Goal: Transaction & Acquisition: Book appointment/travel/reservation

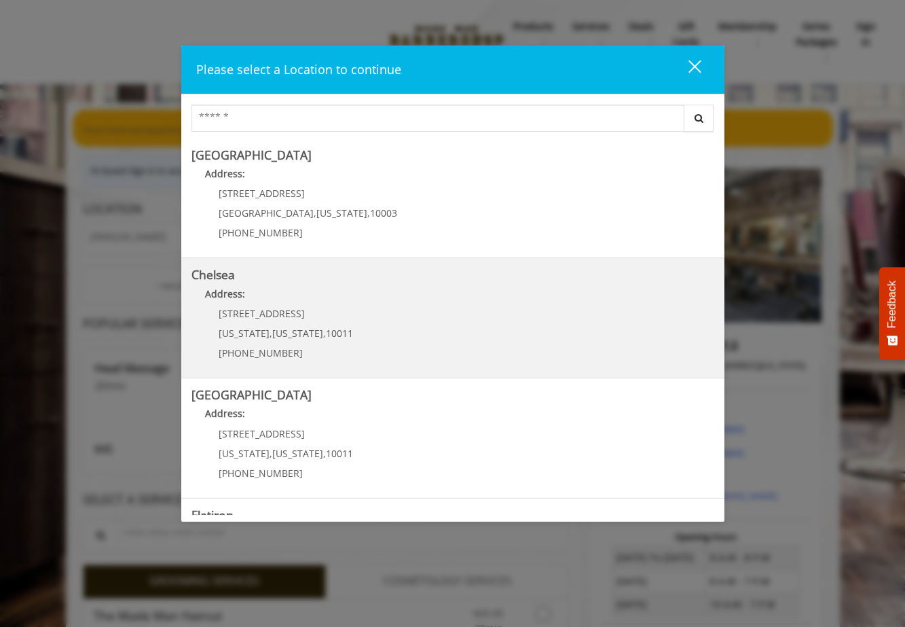
click at [357, 287] on p "Address:" at bounding box center [452, 297] width 523 height 22
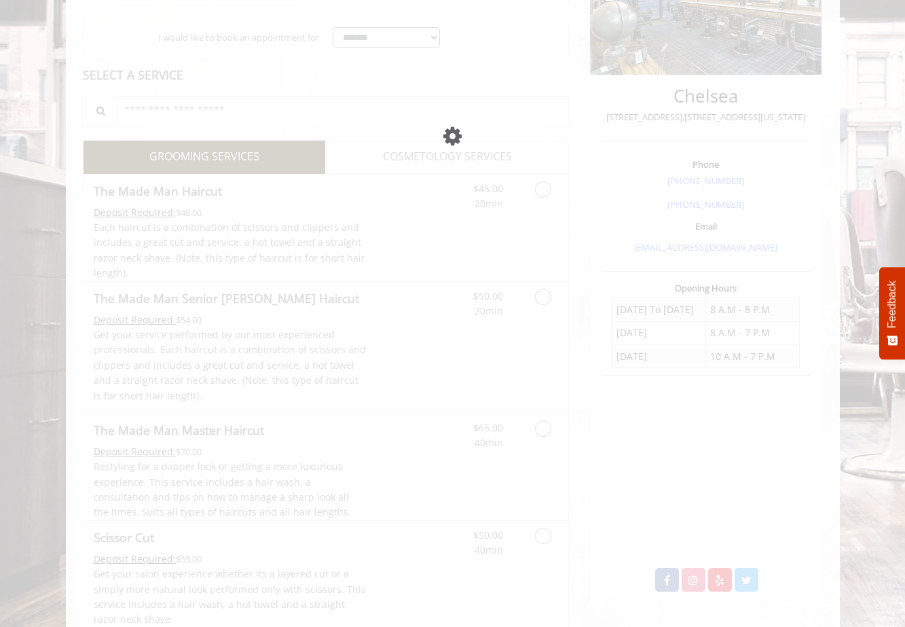
scroll to position [145, 0]
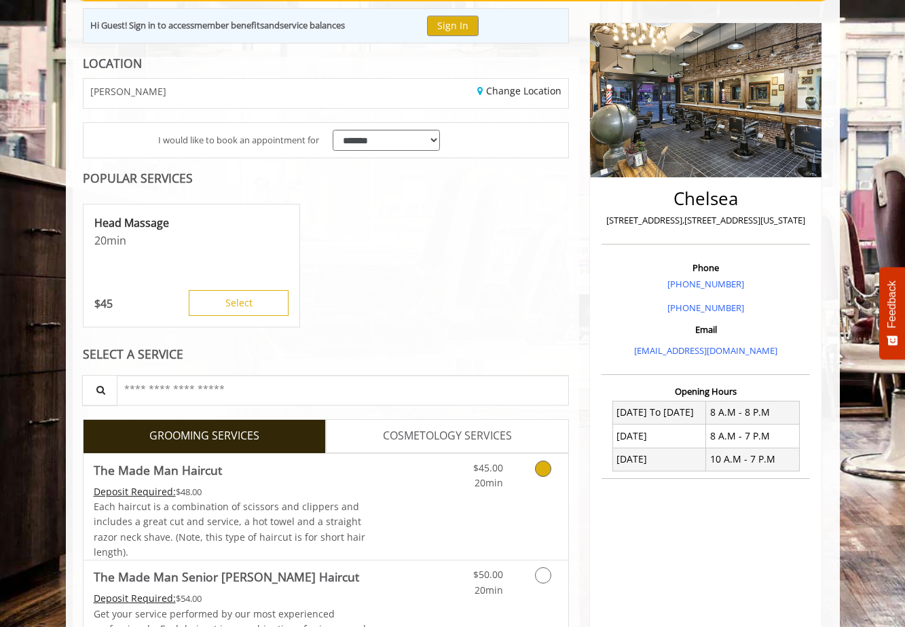
click at [434, 500] on link "Discounted Price" at bounding box center [406, 506] width 81 height 107
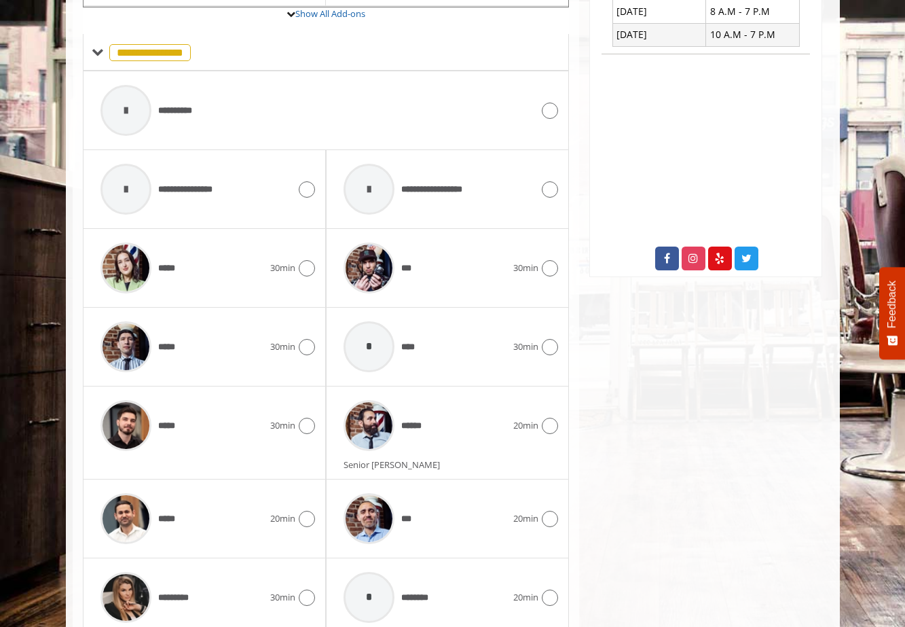
scroll to position [571, 0]
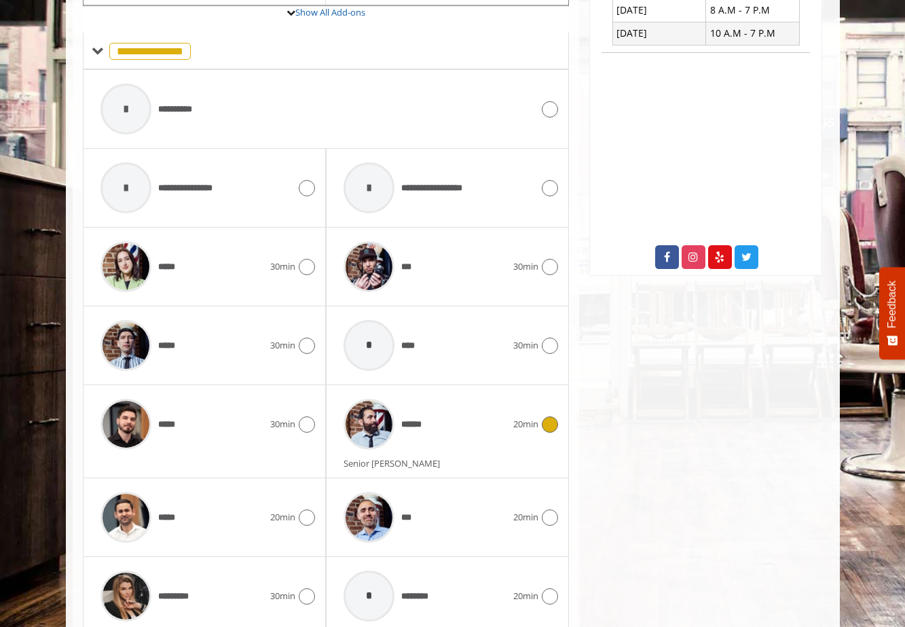
click at [447, 434] on div "******" at bounding box center [425, 424] width 177 height 64
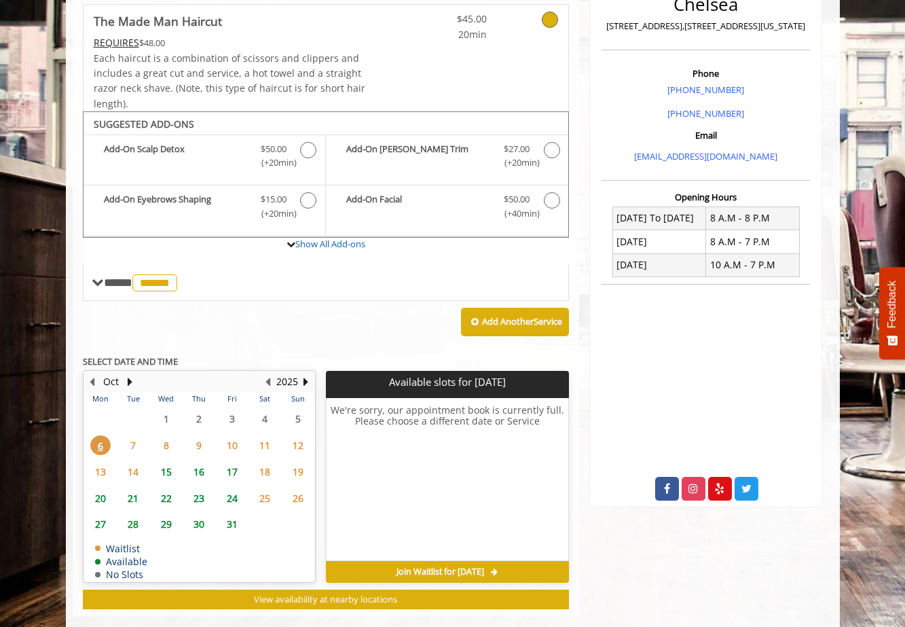
scroll to position [356, 0]
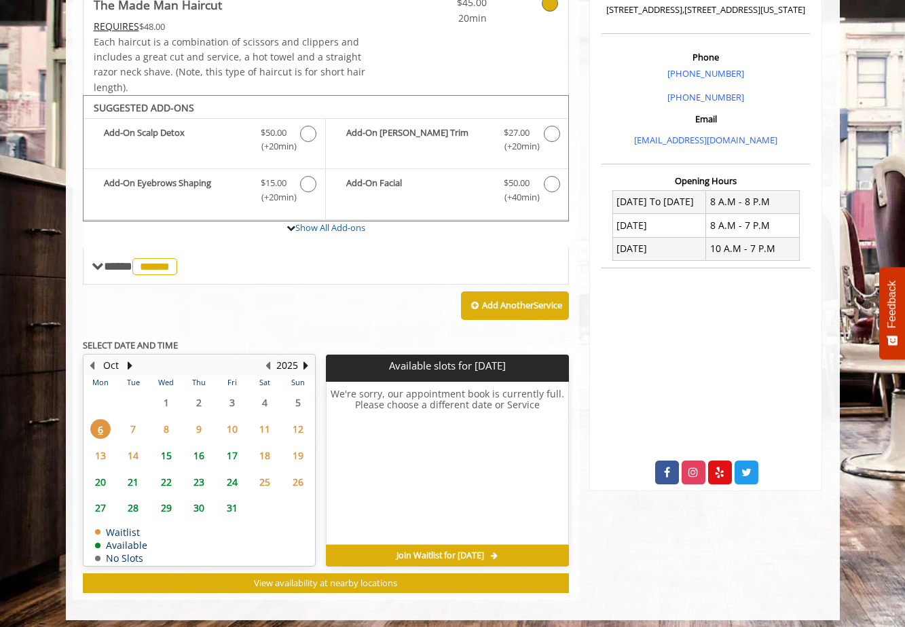
click at [134, 419] on span "7" at bounding box center [133, 429] width 20 height 20
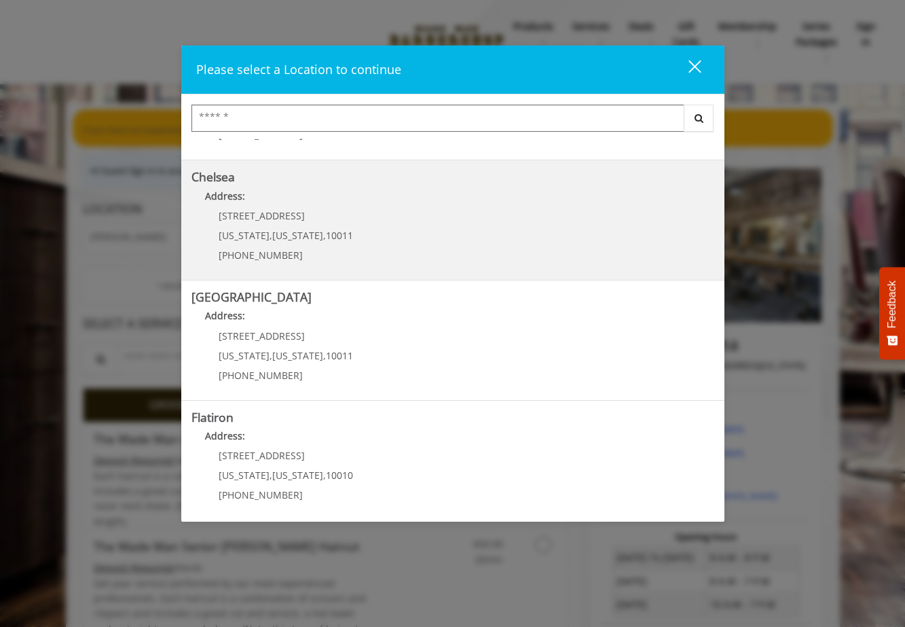
scroll to position [108, 0]
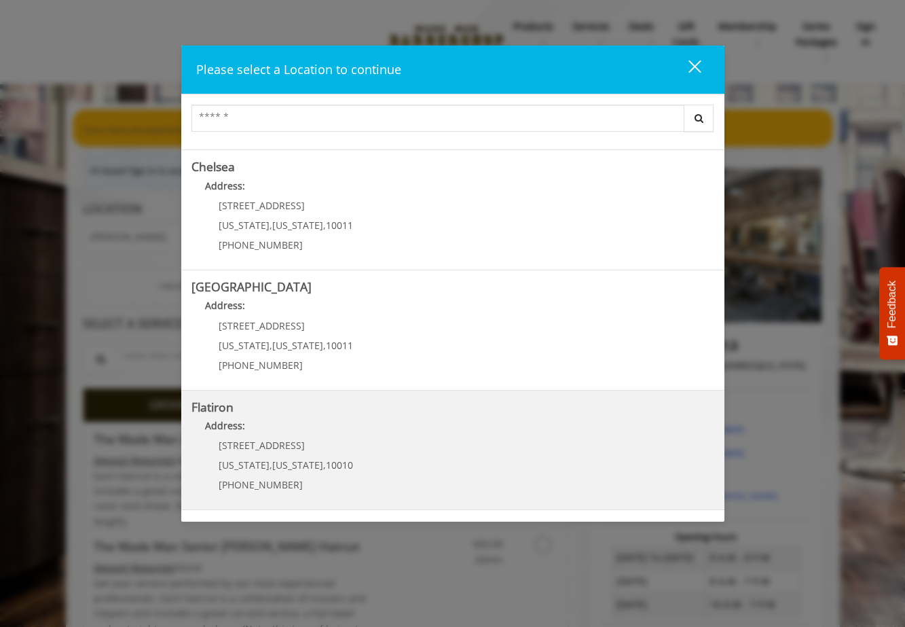
click at [372, 479] on "Flatiron Address: [STREET_ADDRESS][US_STATE][US_STATE] (917) 475-1765" at bounding box center [452, 450] width 523 height 99
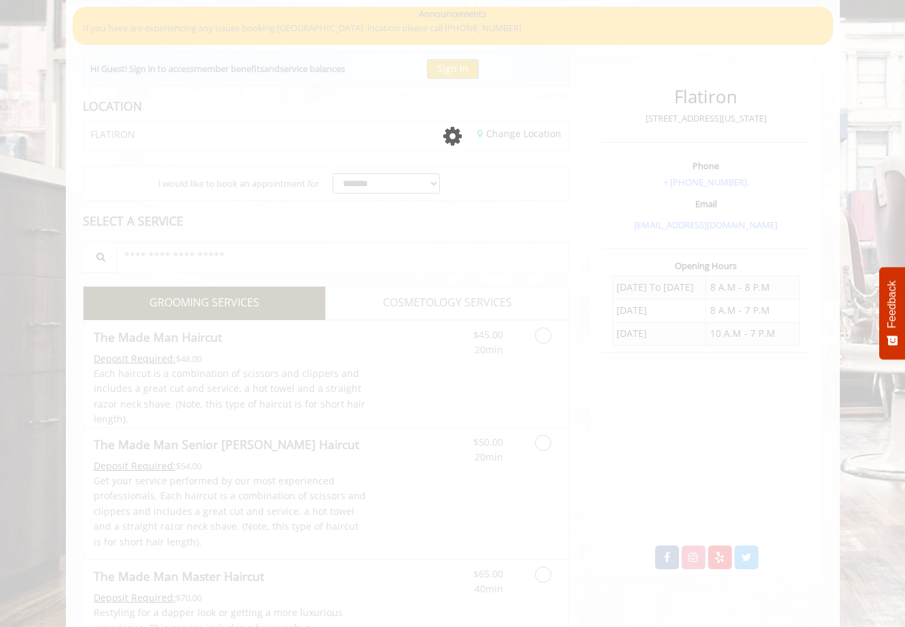
scroll to position [66, 0]
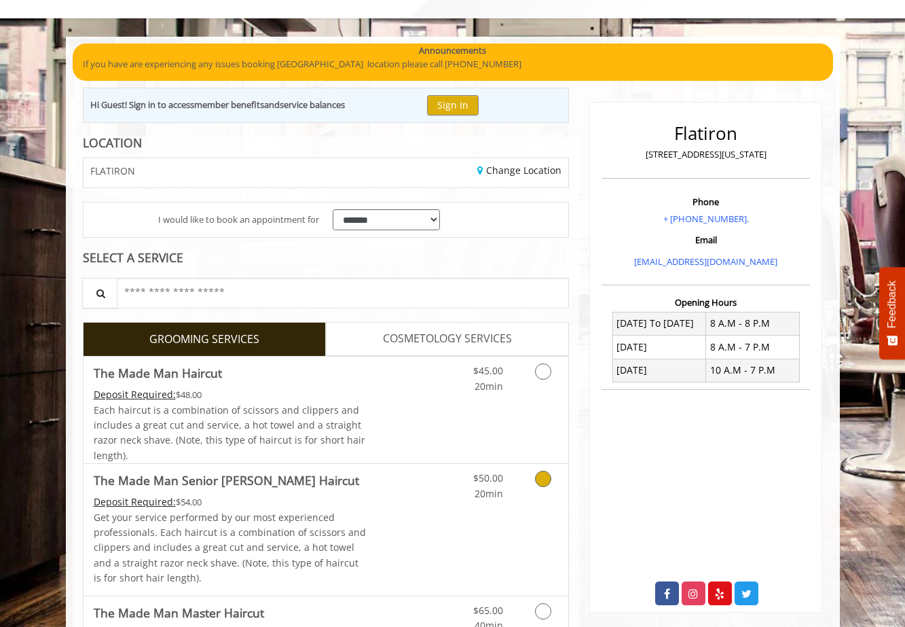
click at [475, 542] on div "$50.00 20min" at bounding box center [508, 529] width 122 height 131
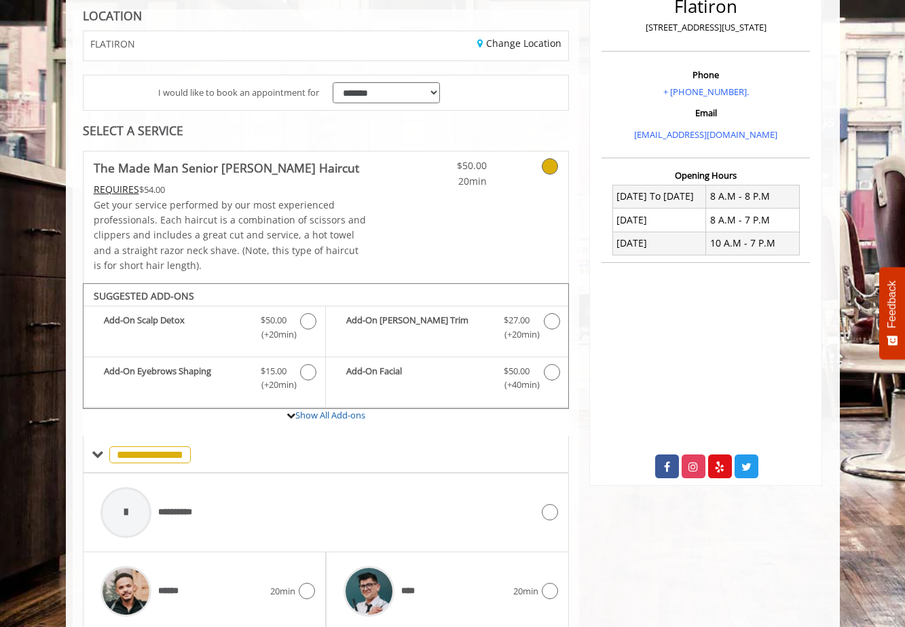
scroll to position [317, 0]
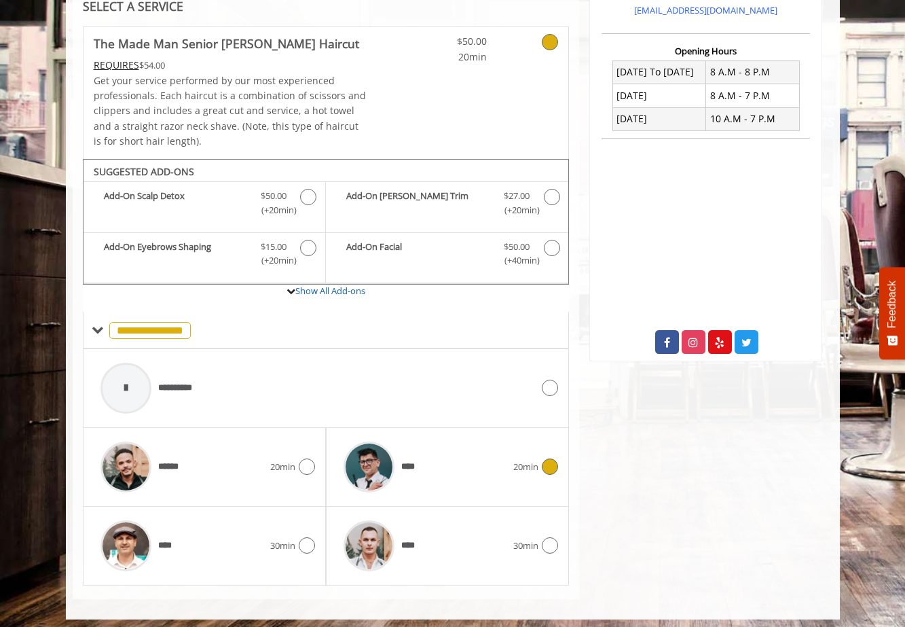
click at [454, 473] on div "****" at bounding box center [425, 466] width 177 height 64
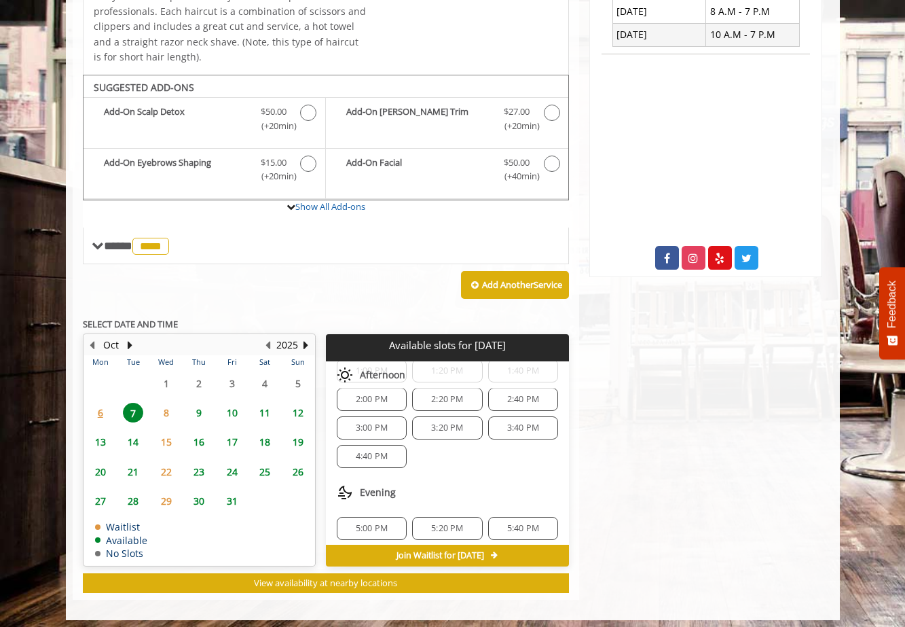
scroll to position [401, 0]
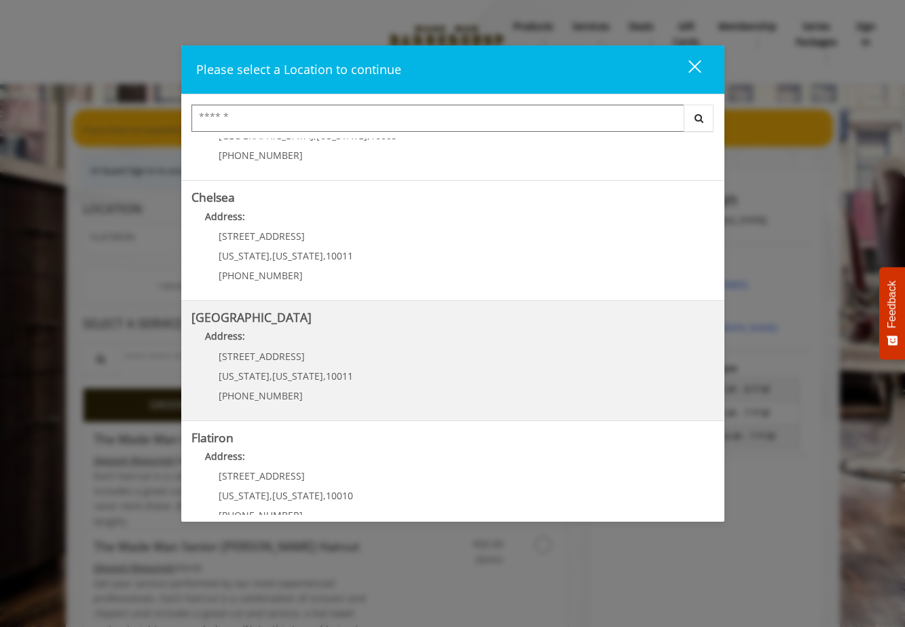
scroll to position [85, 0]
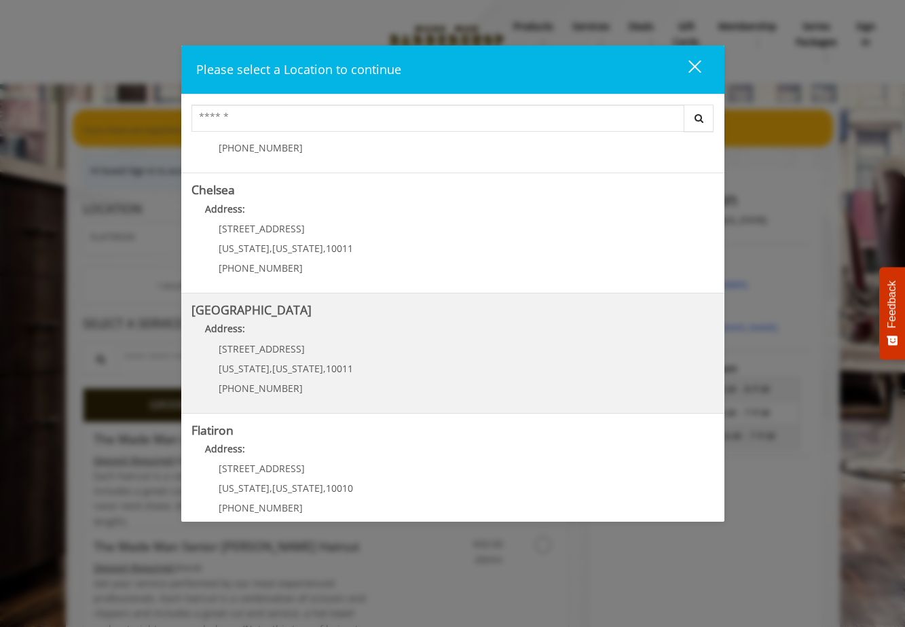
click at [280, 475] on div "10 E 23rd St New York , New York , 10010 (917) 475-1765" at bounding box center [275, 492] width 168 height 59
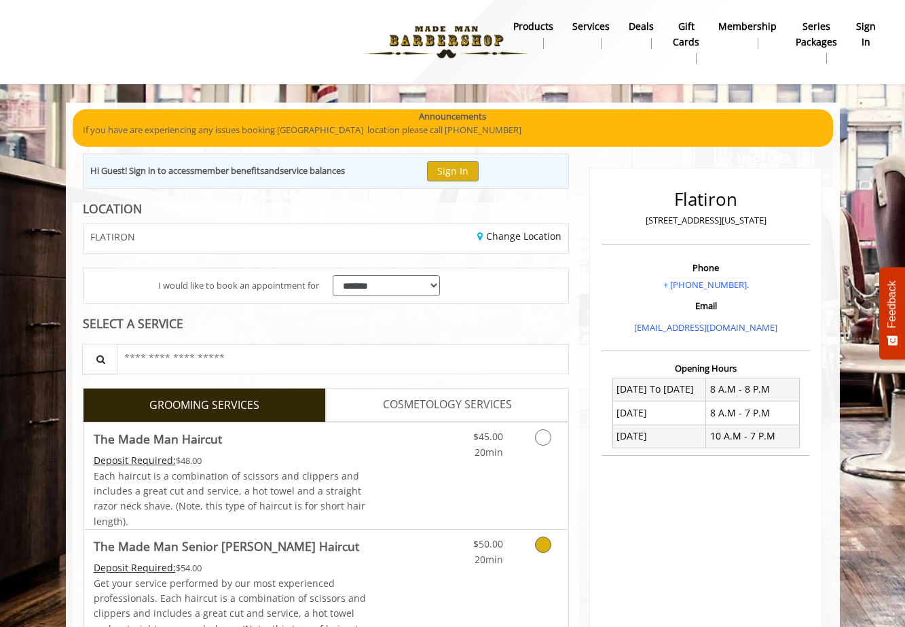
click at [430, 551] on link "Discounted Price" at bounding box center [406, 595] width 81 height 131
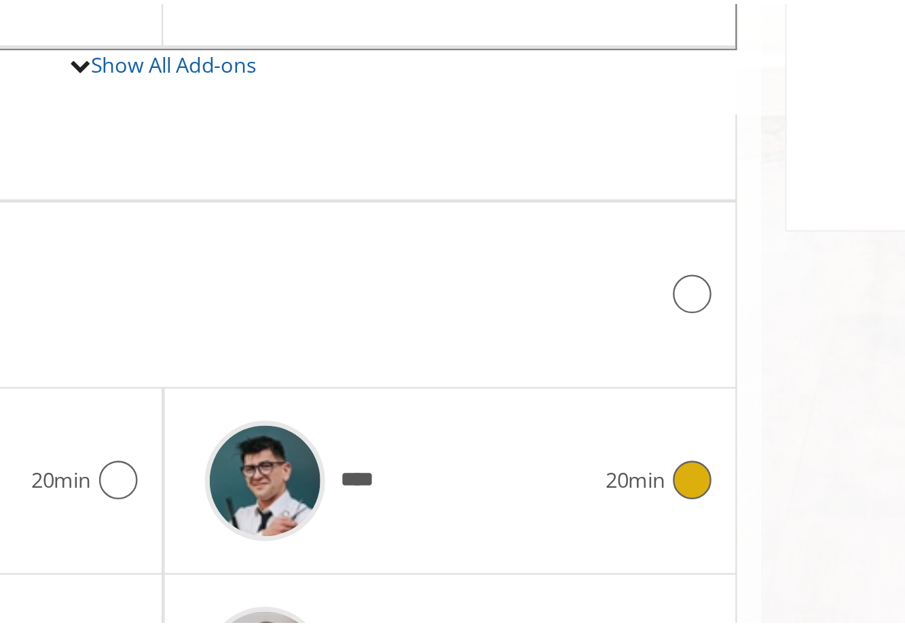
scroll to position [317, 0]
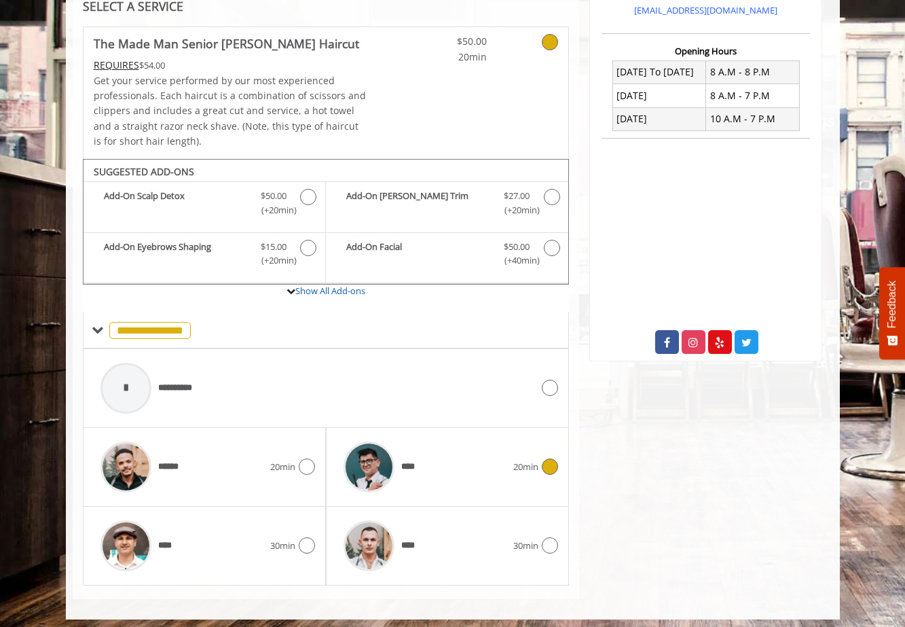
click at [350, 474] on img at bounding box center [369, 466] width 51 height 51
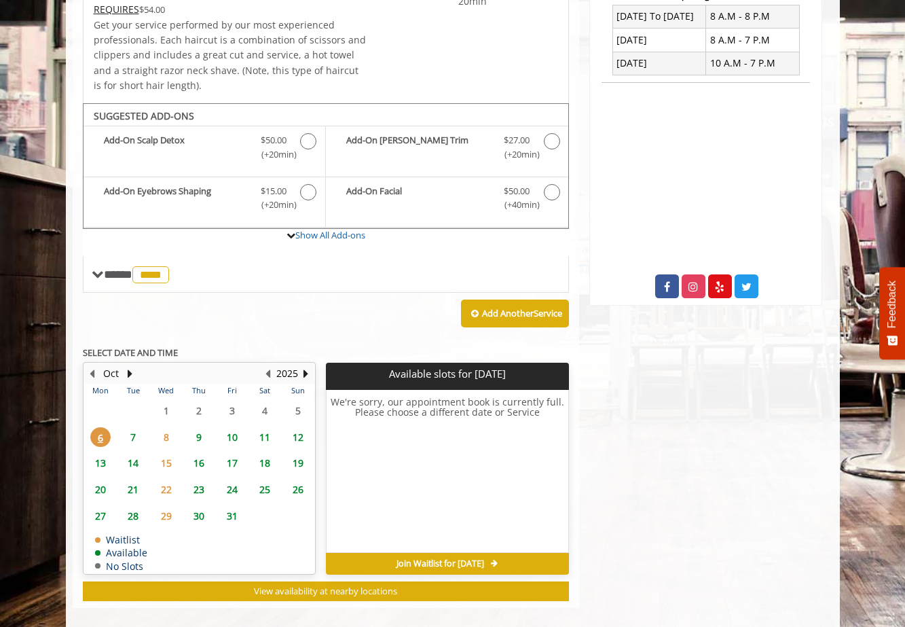
scroll to position [380, 0]
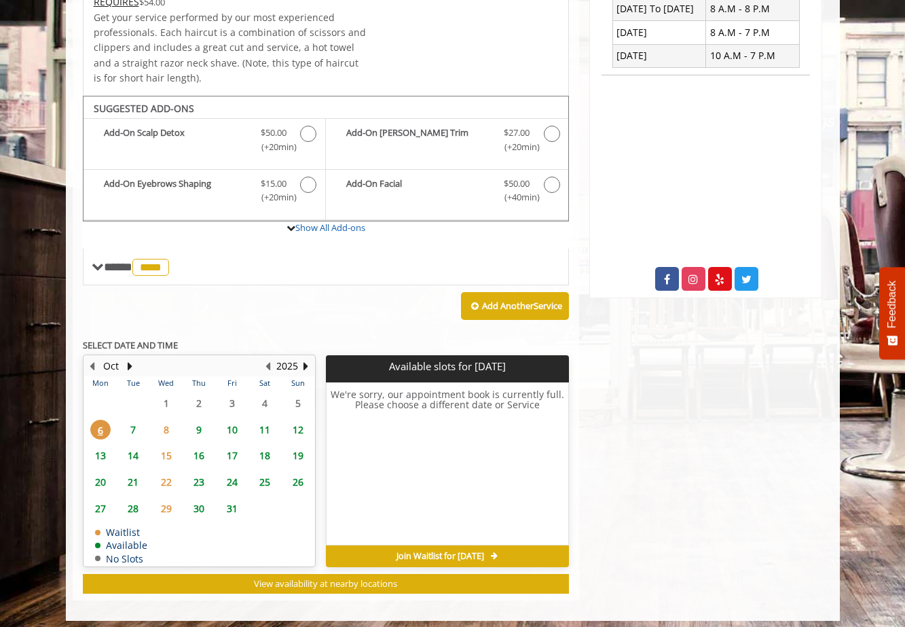
click at [139, 420] on span "7" at bounding box center [133, 430] width 20 height 20
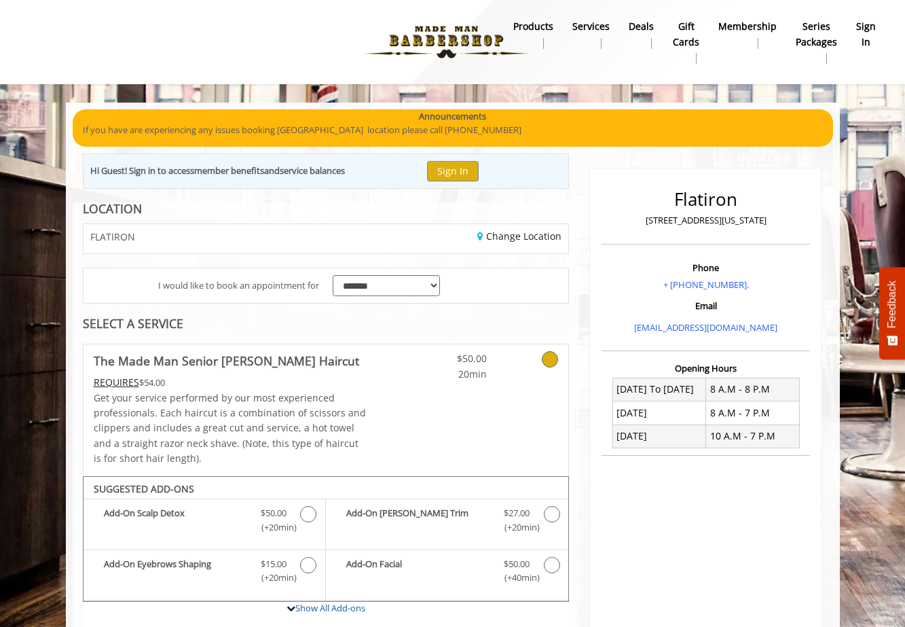
scroll to position [0, 0]
